Goal: Register for event/course

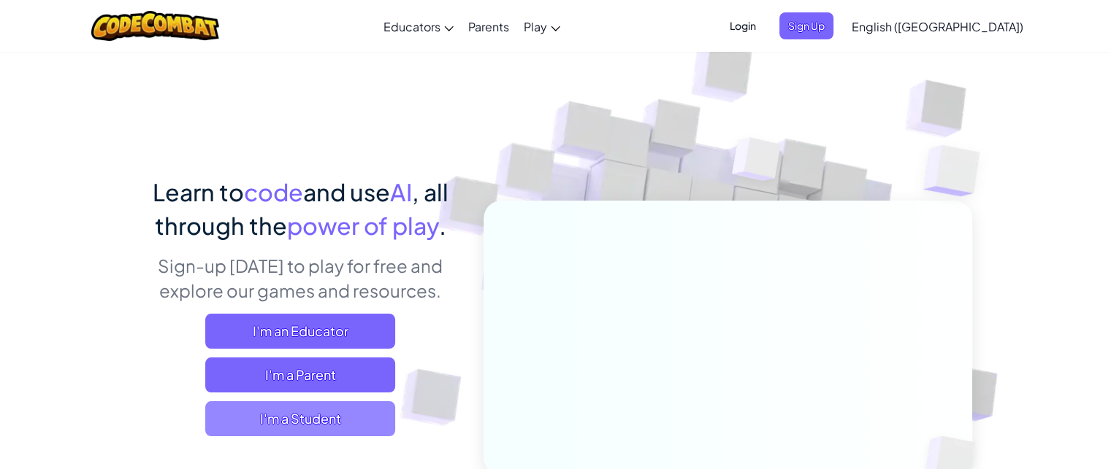
click at [336, 410] on span "I'm a Student" at bounding box center [300, 419] width 190 height 35
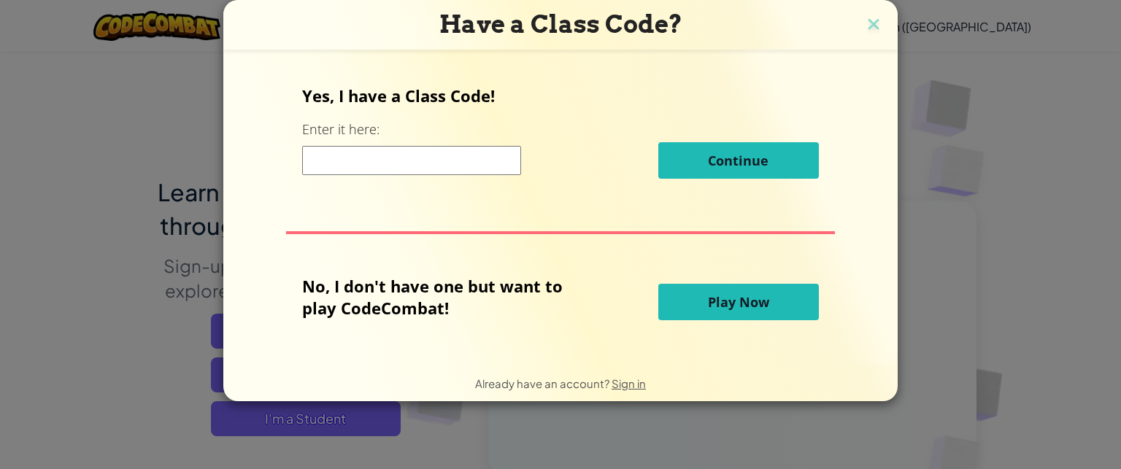
click at [448, 146] on input at bounding box center [411, 160] width 219 height 29
type input "BoatBlueThink"
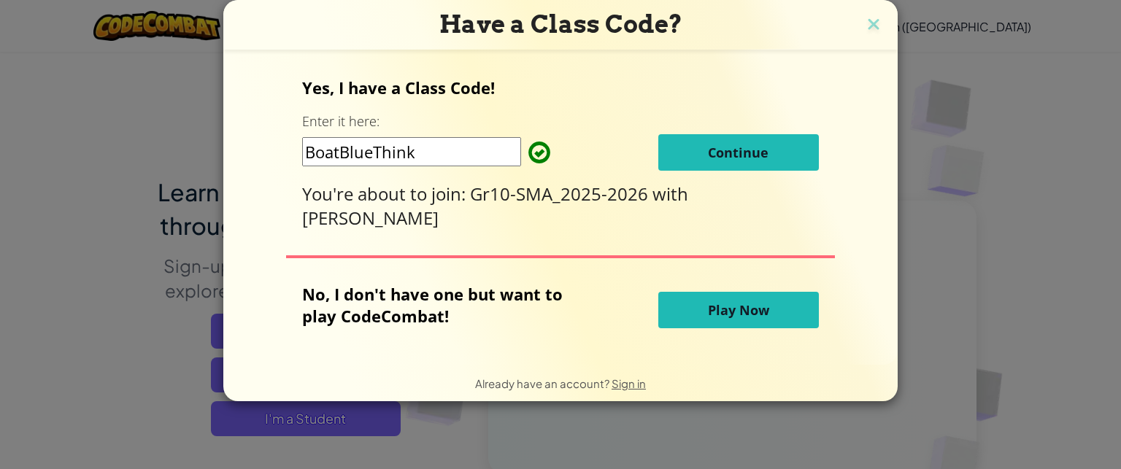
click at [764, 157] on span "Continue" at bounding box center [738, 153] width 61 height 18
